Goal: Task Accomplishment & Management: Use online tool/utility

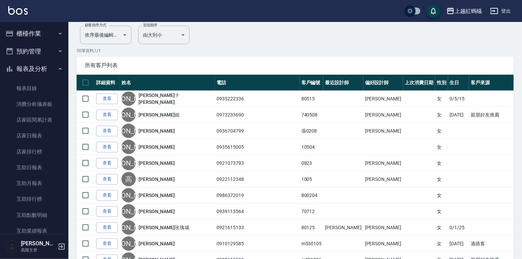
click at [31, 36] on button "櫃檯作業" at bounding box center [34, 34] width 63 height 18
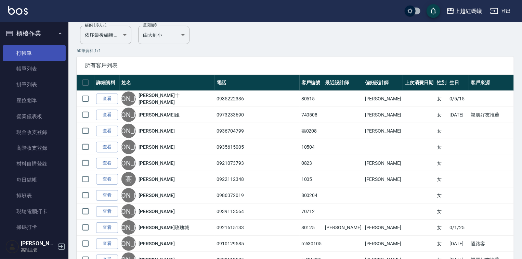
click at [39, 53] on link "打帳單" at bounding box center [34, 53] width 63 height 16
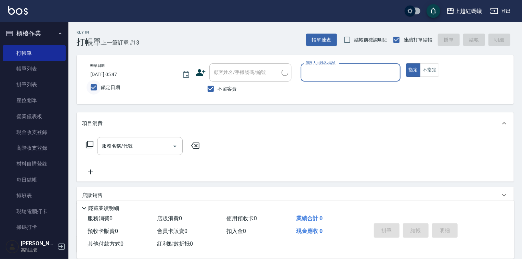
click at [96, 86] on input "鎖定日期" at bounding box center [94, 87] width 14 height 14
checkbox input "false"
type input "[DATE] 16:02"
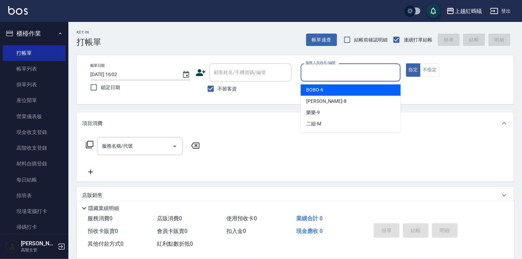
click at [326, 75] on input "服務人員姓名/編號" at bounding box center [351, 72] width 94 height 12
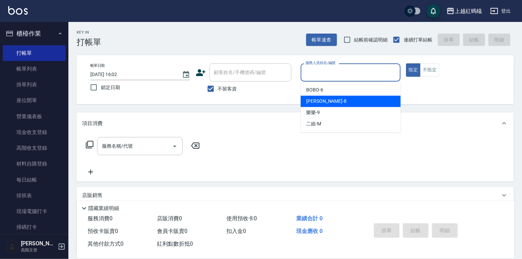
click at [330, 102] on div "[PERSON_NAME] -8" at bounding box center [351, 100] width 100 height 11
type input "[PERSON_NAME]-8"
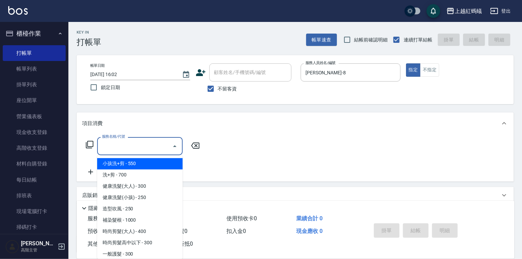
click at [150, 149] on input "服務名稱/代號" at bounding box center [134, 146] width 69 height 12
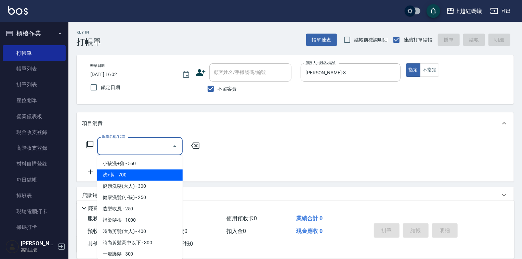
click at [123, 175] on span "洗+剪 - 700" at bounding box center [139, 174] width 85 height 11
type input "洗+剪(200)"
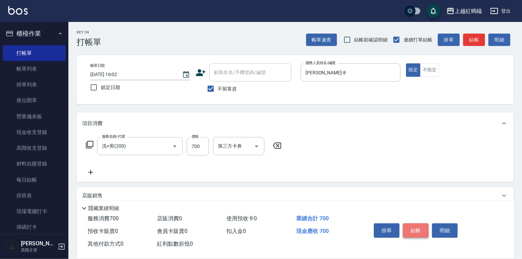
click at [414, 230] on button "結帳" at bounding box center [416, 230] width 26 height 14
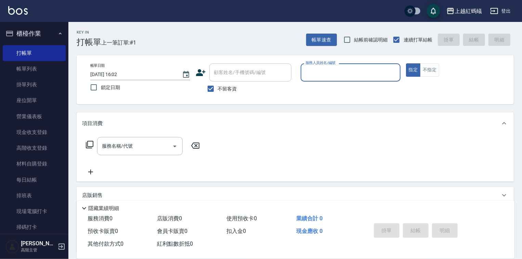
click at [319, 81] on div "服務人員姓名/編號" at bounding box center [351, 72] width 100 height 18
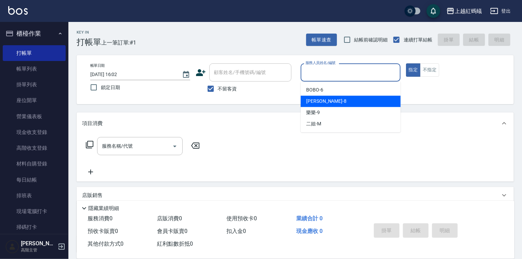
click at [334, 98] on div "[PERSON_NAME] -8" at bounding box center [351, 100] width 100 height 11
type input "[PERSON_NAME]-8"
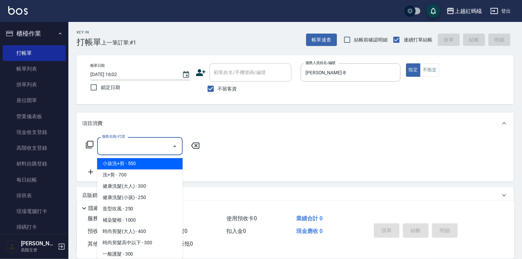
click at [150, 147] on input "服務名稱/代號" at bounding box center [134, 146] width 69 height 12
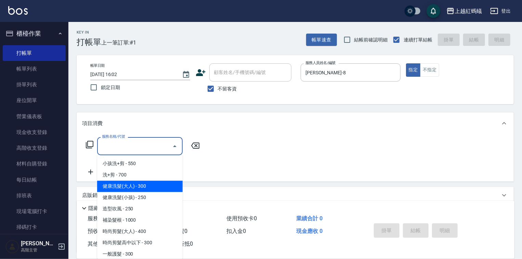
click at [159, 183] on span "健康洗髮(大人) - 300" at bounding box center [139, 186] width 85 height 11
type input "健康洗髮(大人)(201)"
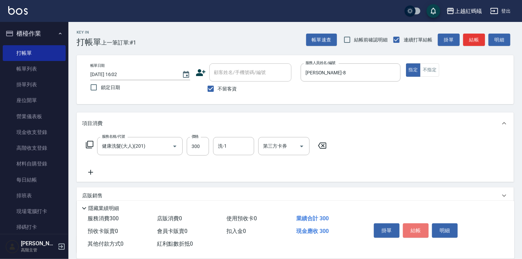
drag, startPoint x: 423, startPoint y: 224, endPoint x: 420, endPoint y: 219, distance: 6.0
click at [422, 224] on button "結帳" at bounding box center [416, 230] width 26 height 14
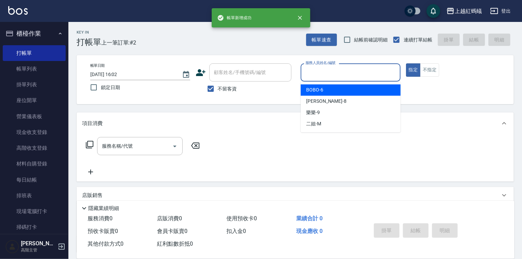
click at [328, 71] on input "服務人員姓名/編號" at bounding box center [351, 72] width 94 height 12
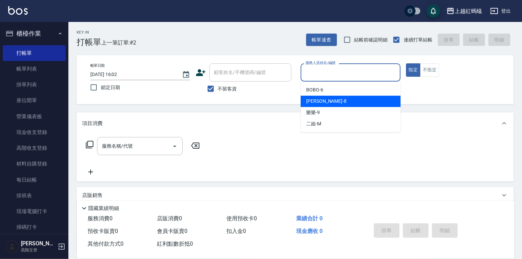
click at [329, 100] on div "[PERSON_NAME] -8" at bounding box center [351, 100] width 100 height 11
type input "[PERSON_NAME]-8"
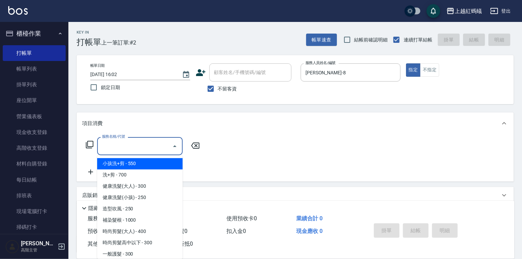
click at [147, 141] on input "服務名稱/代號" at bounding box center [134, 146] width 69 height 12
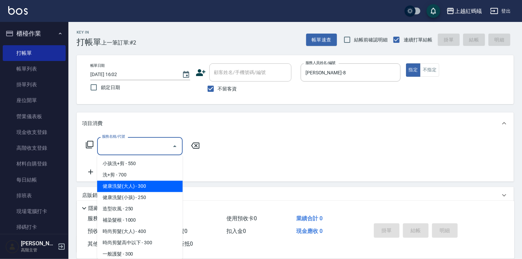
click at [156, 187] on span "健康洗髮(大人) - 300" at bounding box center [139, 186] width 85 height 11
type input "健康洗髮(大人)(201)"
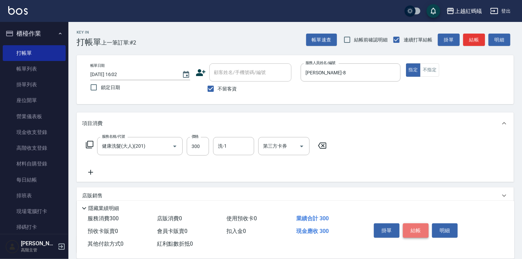
click at [416, 225] on button "結帳" at bounding box center [416, 230] width 26 height 14
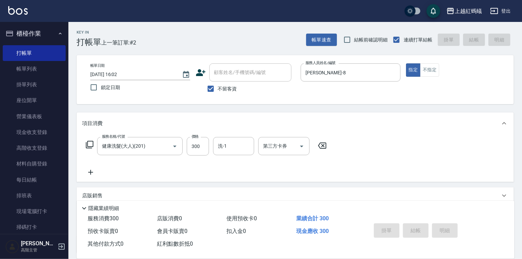
type input "[DATE] 16:03"
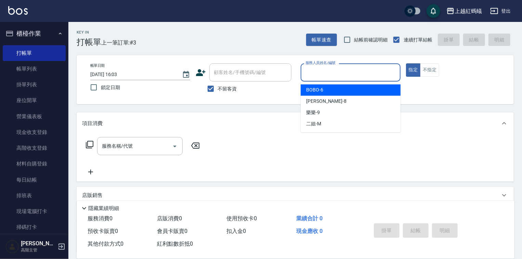
click at [337, 68] on input "服務人員姓名/編號" at bounding box center [351, 72] width 94 height 12
click at [330, 93] on div "BOBO -6" at bounding box center [351, 89] width 100 height 11
type input "BOBO-6"
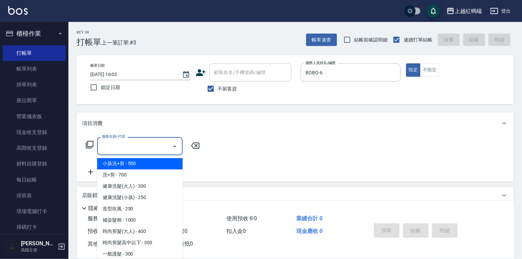
click at [149, 142] on input "服務名稱/代號" at bounding box center [134, 146] width 69 height 12
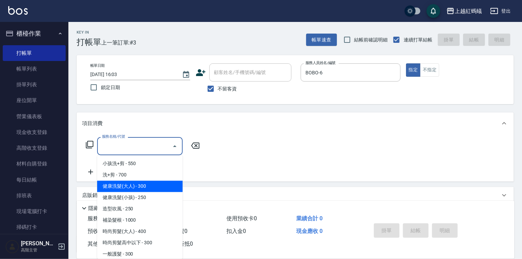
click at [165, 186] on span "健康洗髮(大人) - 300" at bounding box center [139, 186] width 85 height 11
type input "健康洗髮(大人)(201)"
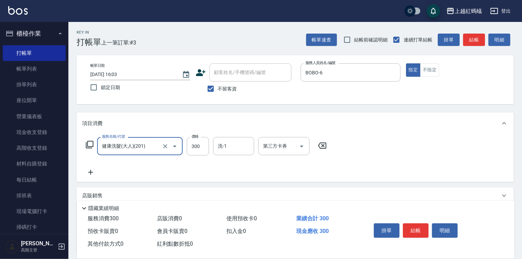
click at [413, 226] on button "結帳" at bounding box center [416, 230] width 26 height 14
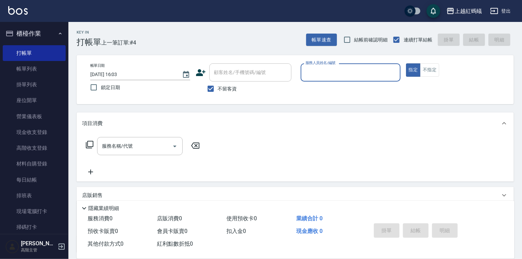
click at [330, 73] on input "服務人員姓名/編號" at bounding box center [351, 72] width 94 height 12
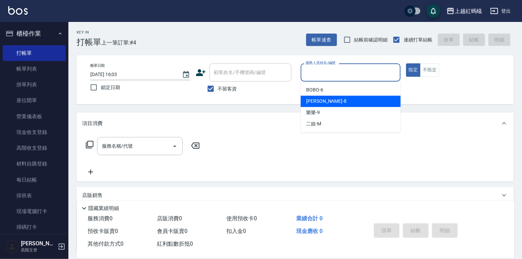
click at [323, 101] on div "[PERSON_NAME] -8" at bounding box center [351, 100] width 100 height 11
type input "[PERSON_NAME]-8"
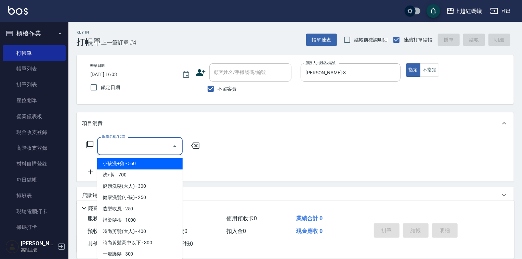
click at [158, 141] on input "服務名稱/代號" at bounding box center [134, 146] width 69 height 12
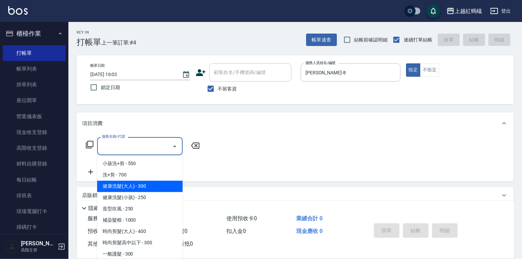
click at [155, 187] on span "健康洗髮(大人) - 300" at bounding box center [139, 186] width 85 height 11
type input "健康洗髮(大人)(201)"
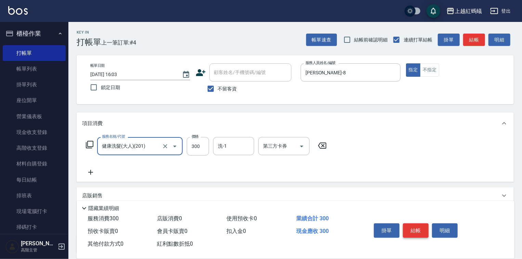
click at [419, 227] on button "結帳" at bounding box center [416, 230] width 26 height 14
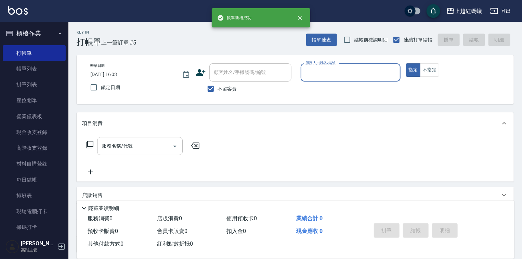
click at [323, 74] on input "服務人員姓名/編號" at bounding box center [351, 72] width 94 height 12
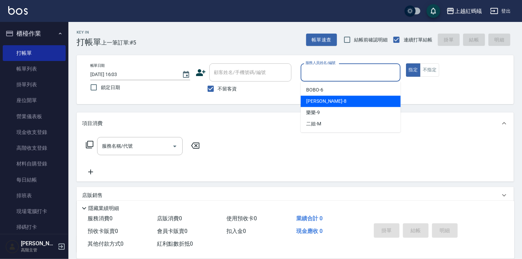
click at [326, 98] on div "[PERSON_NAME] -8" at bounding box center [351, 100] width 100 height 11
type input "[PERSON_NAME]-8"
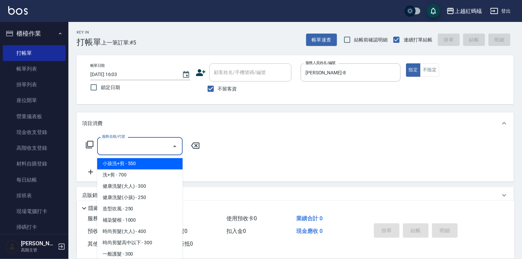
click at [148, 140] on input "服務名稱/代號" at bounding box center [134, 146] width 69 height 12
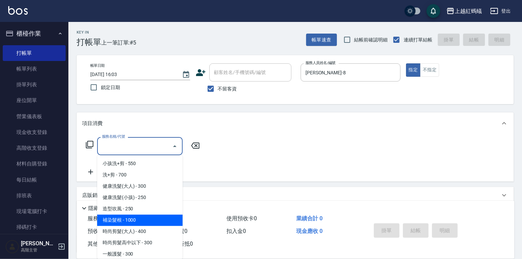
drag, startPoint x: 127, startPoint y: 219, endPoint x: 197, endPoint y: 224, distance: 71.0
click at [128, 219] on span "補染髮根 - 1000" at bounding box center [139, 219] width 85 height 11
type input "補染髮根(204)"
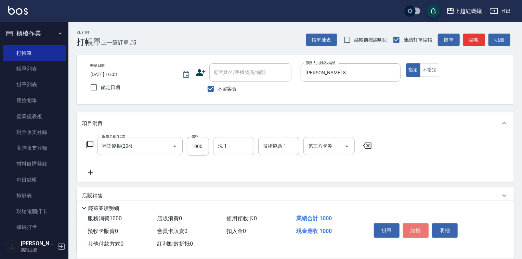
drag, startPoint x: 413, startPoint y: 227, endPoint x: 389, endPoint y: 214, distance: 27.4
click at [410, 225] on button "結帳" at bounding box center [416, 230] width 26 height 14
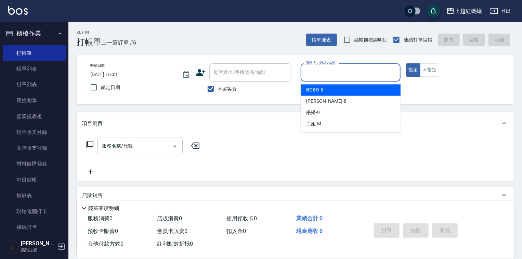
click at [335, 76] on input "服務人員姓名/編號" at bounding box center [351, 72] width 94 height 12
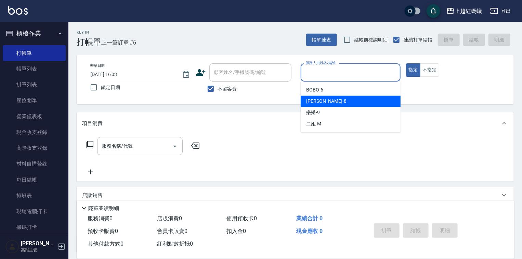
click at [338, 100] on div "[PERSON_NAME] -8" at bounding box center [351, 100] width 100 height 11
type input "[PERSON_NAME]-8"
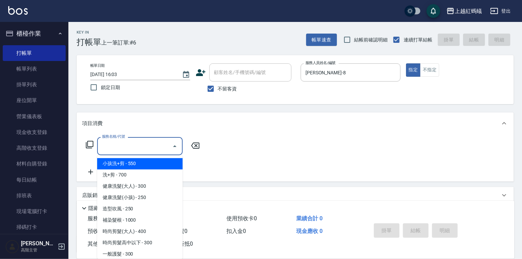
click at [152, 142] on input "服務名稱/代號" at bounding box center [134, 146] width 69 height 12
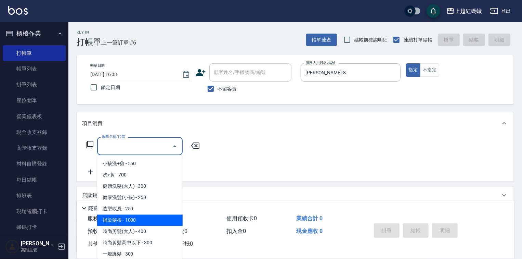
click at [135, 218] on span "補染髮根 - 1000" at bounding box center [139, 219] width 85 height 11
type input "補染髮根(204)"
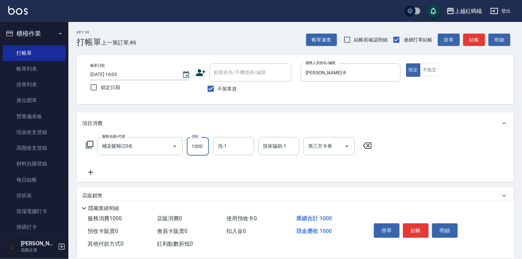
click at [194, 144] on input "1000" at bounding box center [198, 146] width 22 height 18
type input "1400"
click at [420, 226] on button "結帳" at bounding box center [416, 230] width 26 height 14
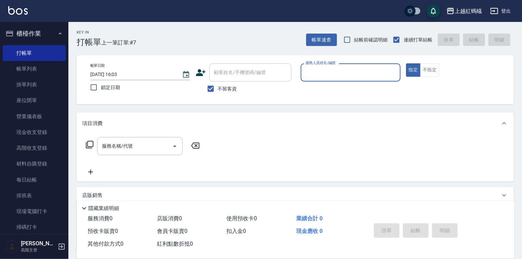
click at [338, 76] on input "服務人員姓名/編號" at bounding box center [351, 72] width 94 height 12
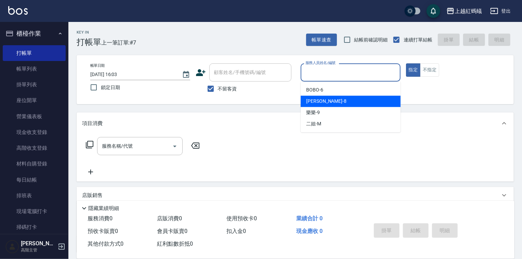
click at [331, 101] on div "[PERSON_NAME] -8" at bounding box center [351, 100] width 100 height 11
type input "[PERSON_NAME]-8"
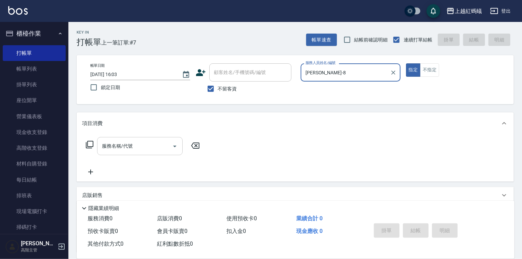
click at [163, 148] on input "服務名稱/代號" at bounding box center [134, 146] width 69 height 12
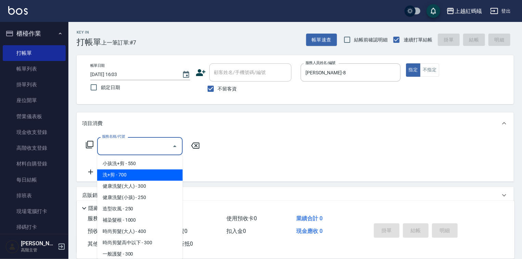
click at [115, 178] on span "洗+剪 - 700" at bounding box center [139, 174] width 85 height 11
type input "洗+剪(200)"
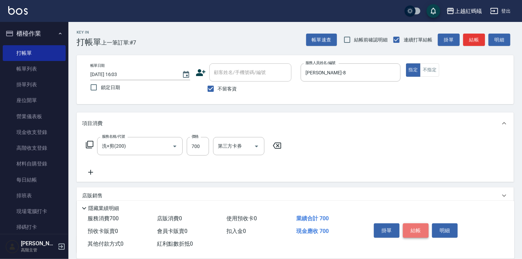
click at [413, 224] on button "結帳" at bounding box center [416, 230] width 26 height 14
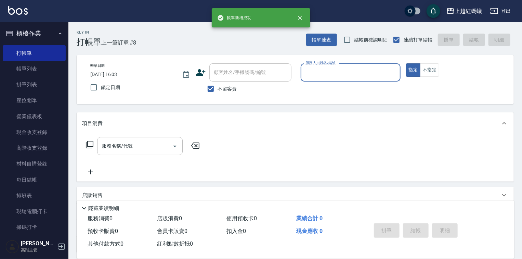
click at [315, 67] on div "服務人員姓名/編號" at bounding box center [351, 72] width 100 height 18
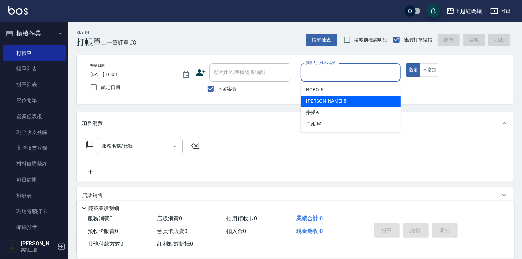
click at [336, 102] on div "[PERSON_NAME] -8" at bounding box center [351, 100] width 100 height 11
type input "[PERSON_NAME]-8"
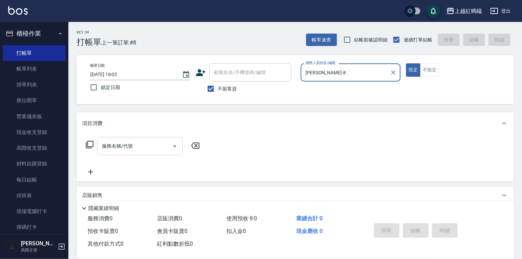
click at [153, 141] on input "服務名稱/代號" at bounding box center [134, 146] width 69 height 12
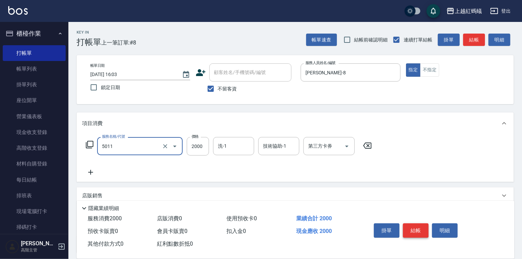
type input "[PERSON_NAME](短)(5011)"
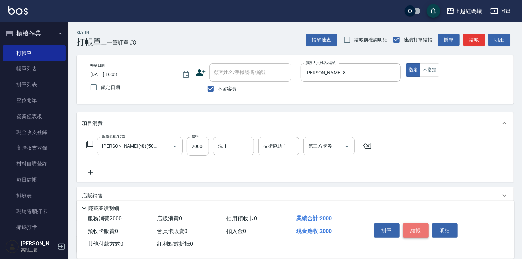
click at [419, 231] on button "結帳" at bounding box center [416, 230] width 26 height 14
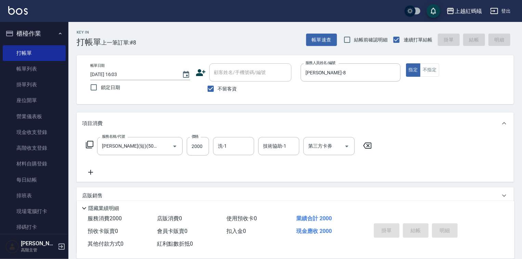
type input "[DATE] 16:04"
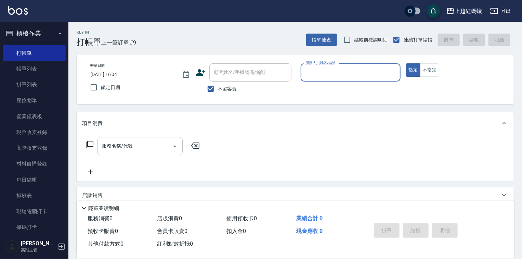
click at [350, 70] on input "服務人員姓名/編號" at bounding box center [351, 72] width 94 height 12
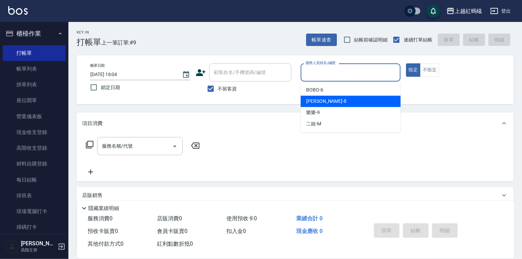
click at [342, 97] on div "[PERSON_NAME] -8" at bounding box center [351, 100] width 100 height 11
type input "[PERSON_NAME]-8"
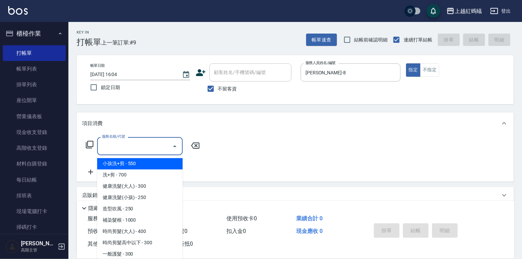
click at [137, 141] on input "服務名稱/代號" at bounding box center [134, 146] width 69 height 12
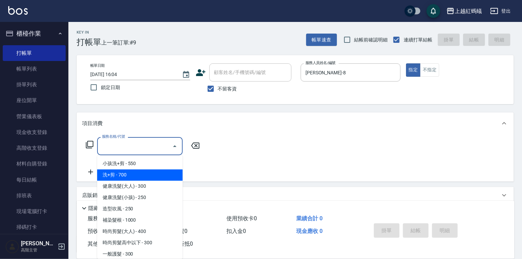
click at [149, 172] on span "洗+剪 - 700" at bounding box center [139, 174] width 85 height 11
type input "洗+剪(200)"
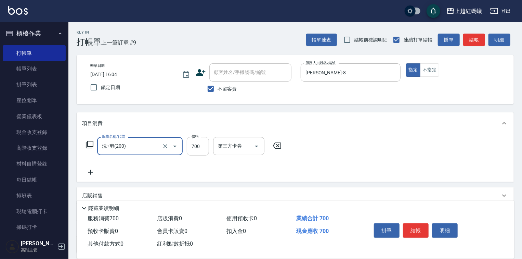
click at [206, 142] on input "700" at bounding box center [198, 146] width 22 height 18
type input "600"
click at [414, 224] on button "結帳" at bounding box center [416, 230] width 26 height 14
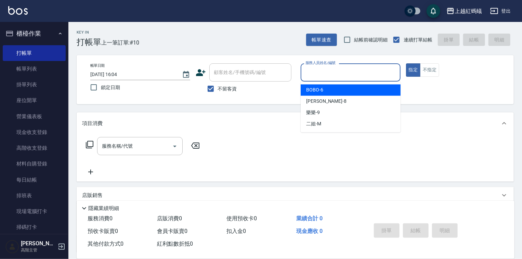
click at [327, 78] on input "服務人員姓名/編號" at bounding box center [351, 72] width 94 height 12
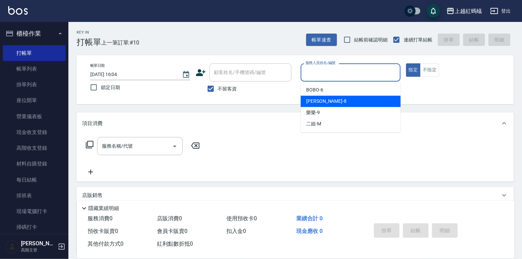
click at [330, 98] on div "[PERSON_NAME] -8" at bounding box center [351, 100] width 100 height 11
type input "[PERSON_NAME]-8"
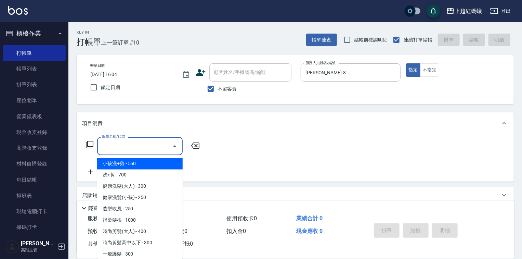
click at [136, 145] on input "服務名稱/代號" at bounding box center [134, 146] width 69 height 12
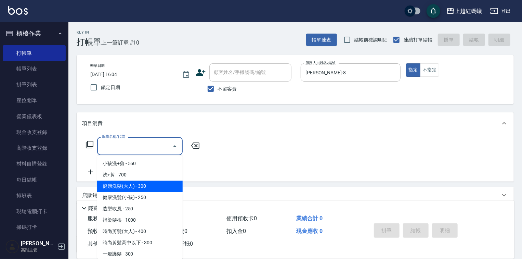
click at [149, 183] on span "健康洗髮(大人) - 300" at bounding box center [139, 186] width 85 height 11
type input "健康洗髮(大人)(201)"
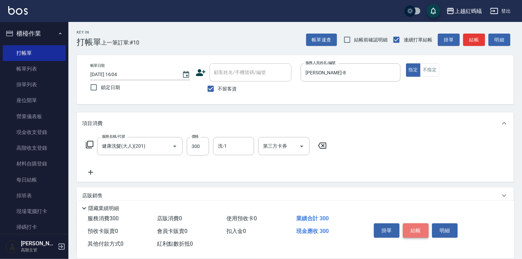
click at [417, 229] on button "結帳" at bounding box center [416, 230] width 26 height 14
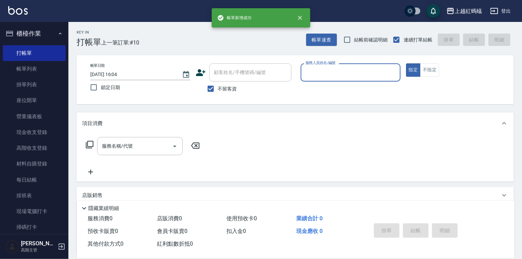
click at [349, 71] on input "服務人員姓名/編號" at bounding box center [351, 72] width 94 height 12
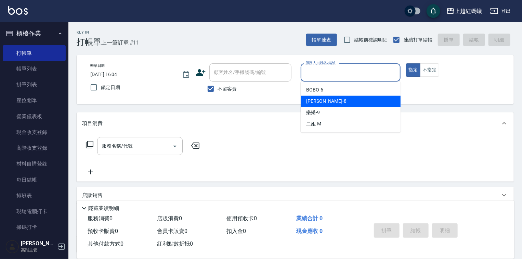
click at [345, 102] on div "[PERSON_NAME] -8" at bounding box center [351, 100] width 100 height 11
type input "[PERSON_NAME]-8"
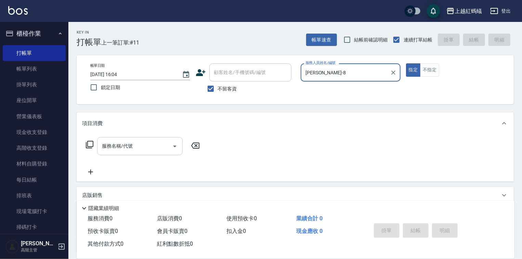
click at [156, 145] on input "服務名稱/代號" at bounding box center [134, 146] width 69 height 12
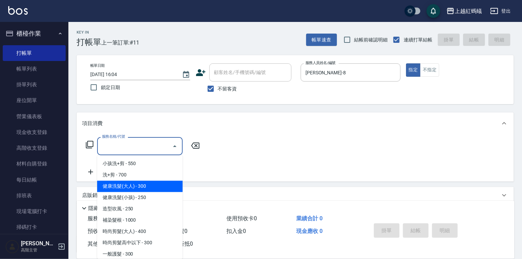
click at [162, 188] on span "健康洗髮(大人) - 300" at bounding box center [139, 186] width 85 height 11
type input "健康洗髮(大人)(201)"
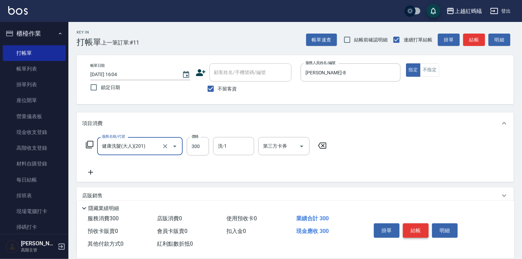
click at [422, 229] on button "結帳" at bounding box center [416, 230] width 26 height 14
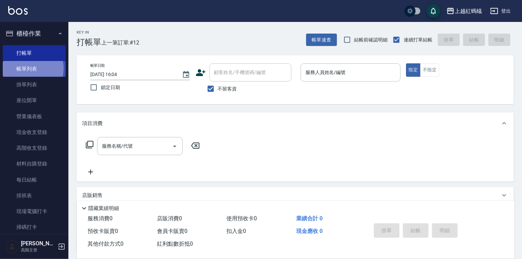
click at [24, 68] on link "帳單列表" at bounding box center [34, 69] width 63 height 16
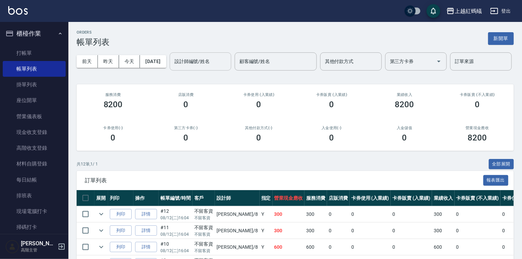
click at [173, 67] on input "設計師編號/姓名" at bounding box center [200, 61] width 55 height 12
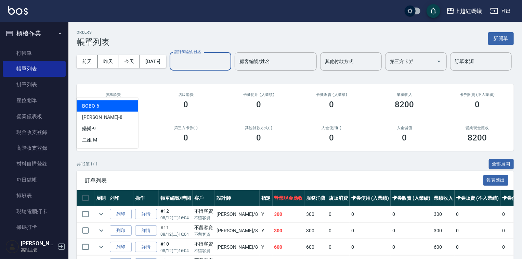
click at [112, 105] on div "BOBO -6" at bounding box center [108, 105] width 62 height 11
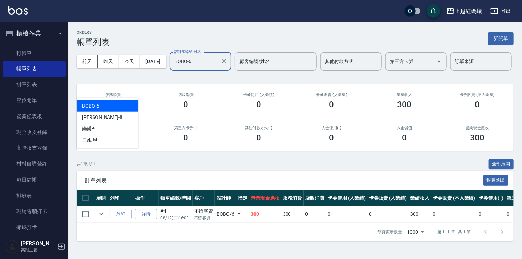
click at [173, 67] on input "BOBO-6" at bounding box center [195, 61] width 45 height 12
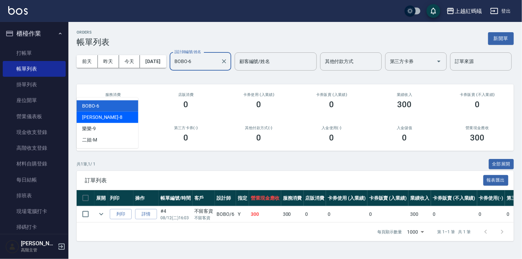
click at [109, 119] on div "[PERSON_NAME] -8" at bounding box center [108, 116] width 62 height 11
type input "[PERSON_NAME]-8"
